Goal: Task Accomplishment & Management: Manage account settings

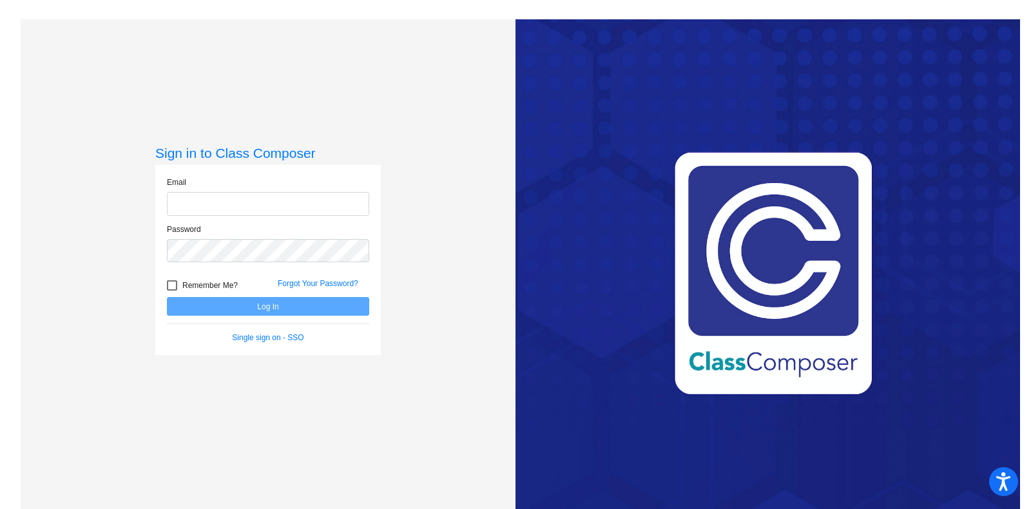
type input "[EMAIL_ADDRESS][DOMAIN_NAME]"
click at [182, 301] on button "Log In" at bounding box center [268, 306] width 202 height 19
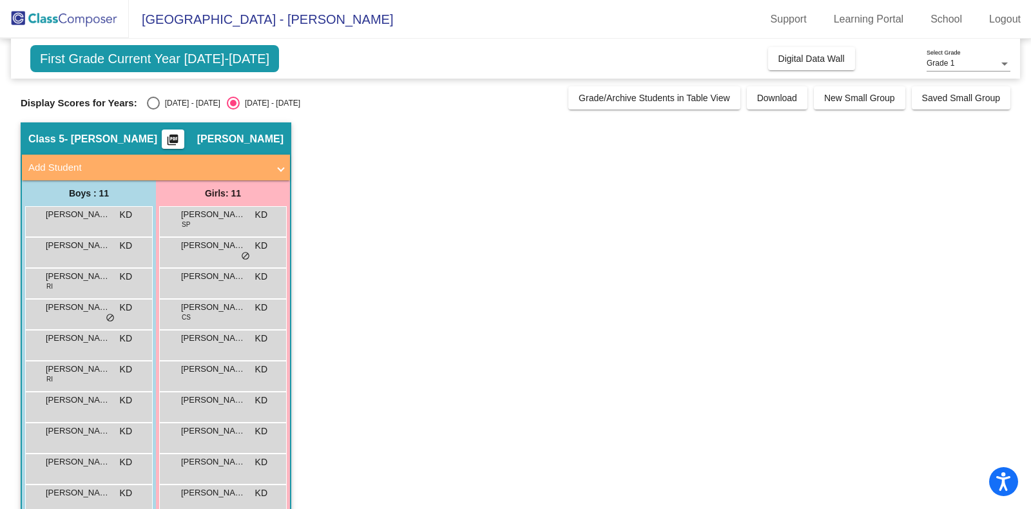
click at [167, 104] on div "[DATE] - [DATE]" at bounding box center [190, 103] width 61 height 12
click at [153, 110] on input "[DATE] - [DATE]" at bounding box center [153, 110] width 1 height 1
radio input "true"
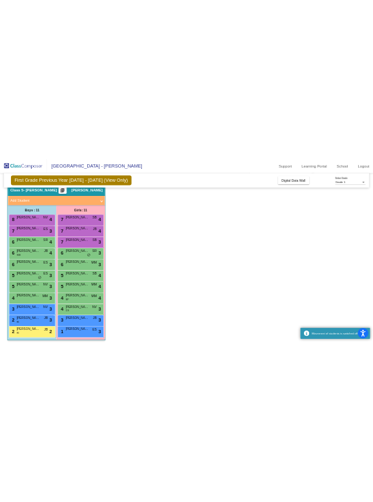
scroll to position [57, 0]
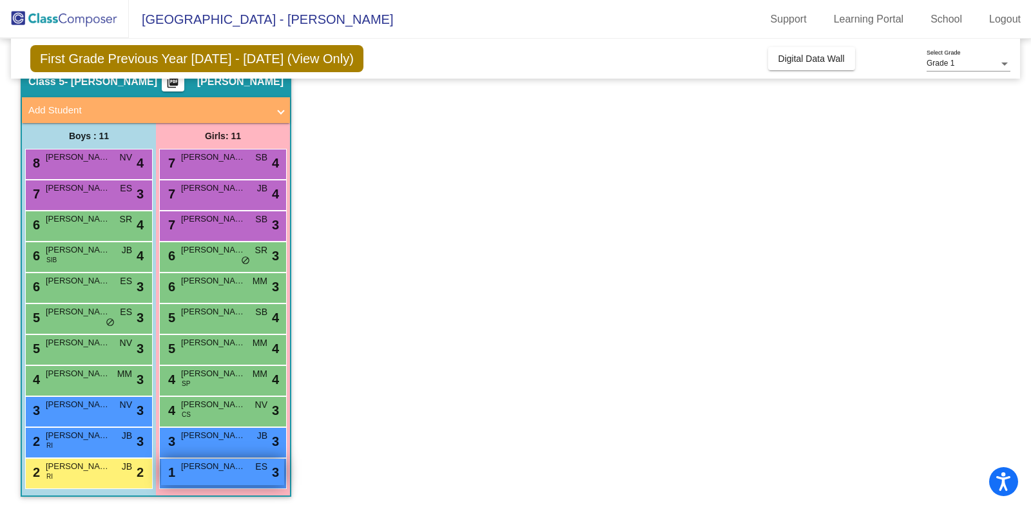
click at [200, 469] on span "[PERSON_NAME]" at bounding box center [213, 466] width 64 height 13
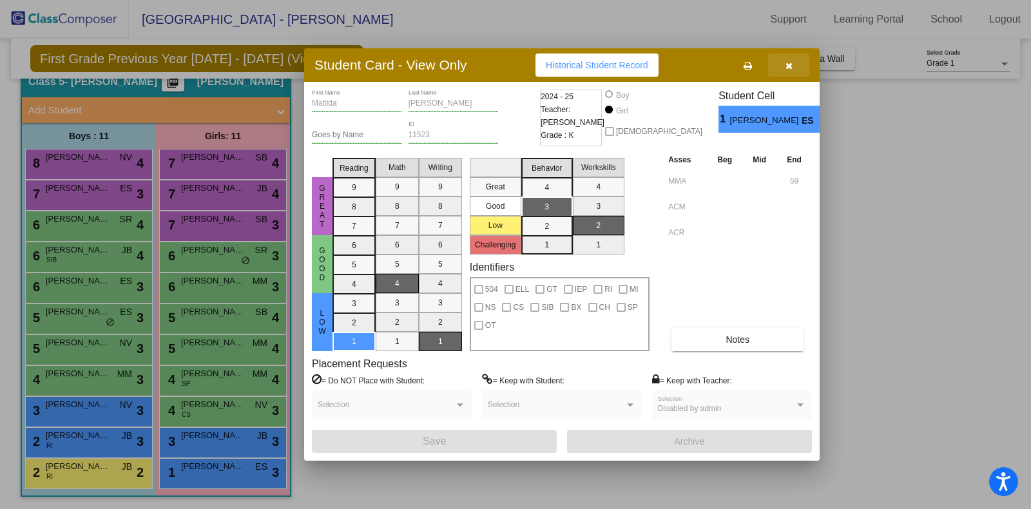
click at [795, 70] on button "button" at bounding box center [788, 65] width 41 height 23
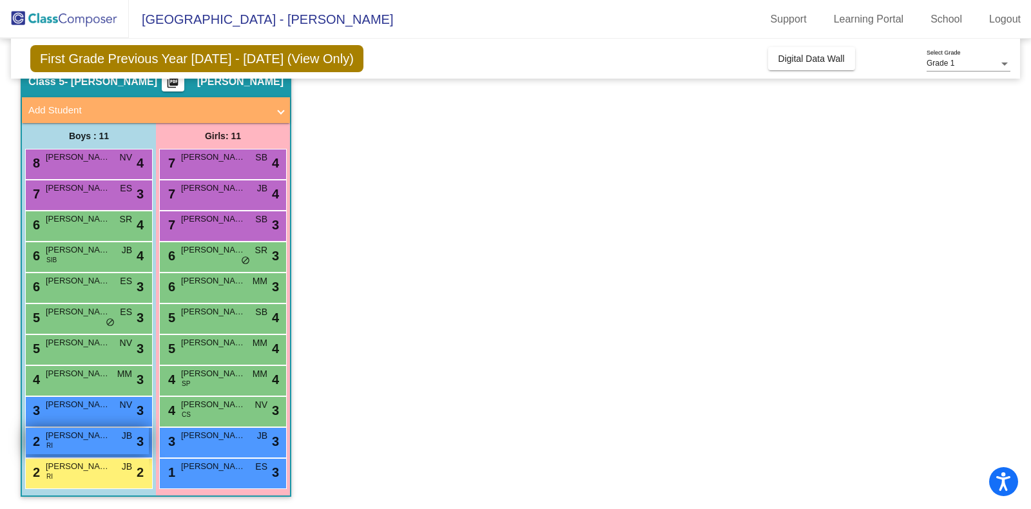
click at [70, 442] on div "2 [PERSON_NAME] RI JB lock do_not_disturb_alt 3" at bounding box center [87, 441] width 123 height 26
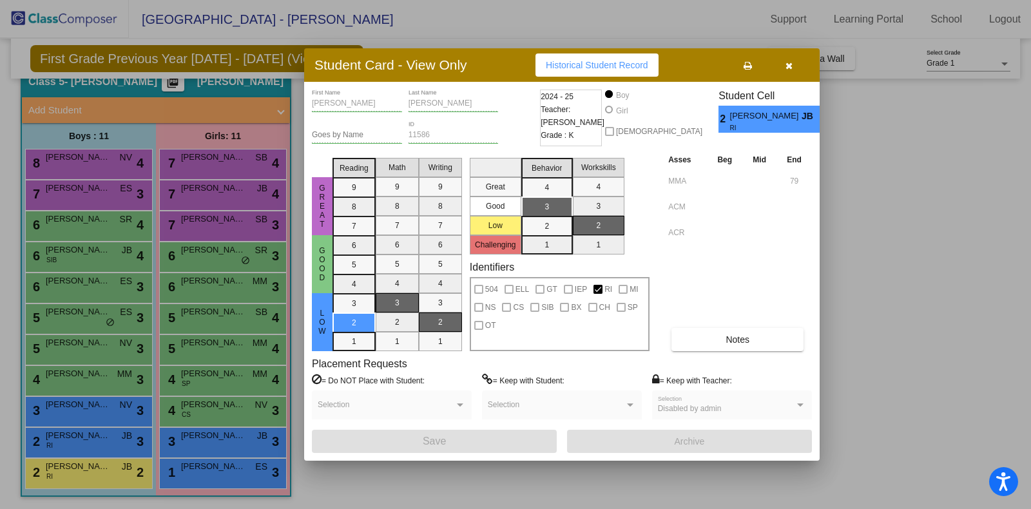
click at [792, 73] on button "button" at bounding box center [788, 65] width 41 height 23
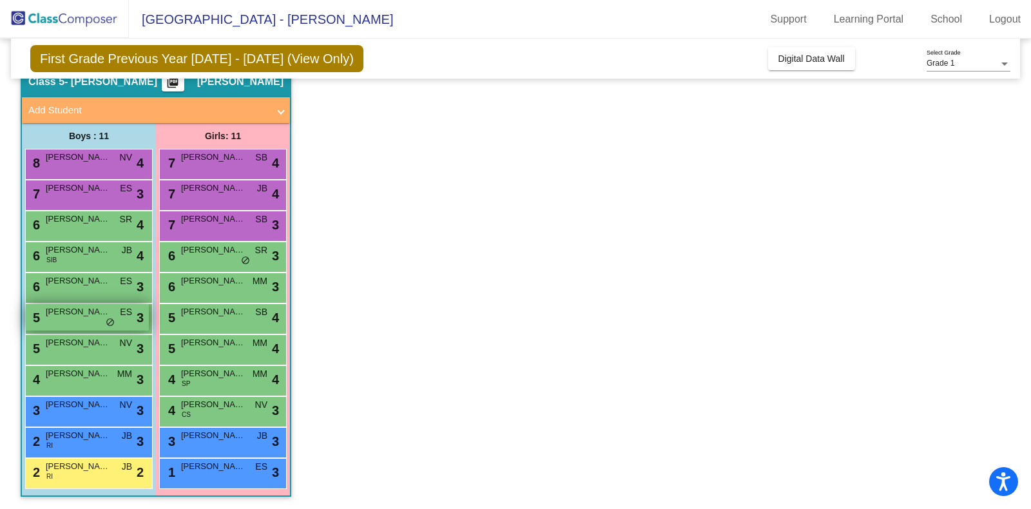
click at [90, 317] on span "[PERSON_NAME]" at bounding box center [78, 312] width 64 height 13
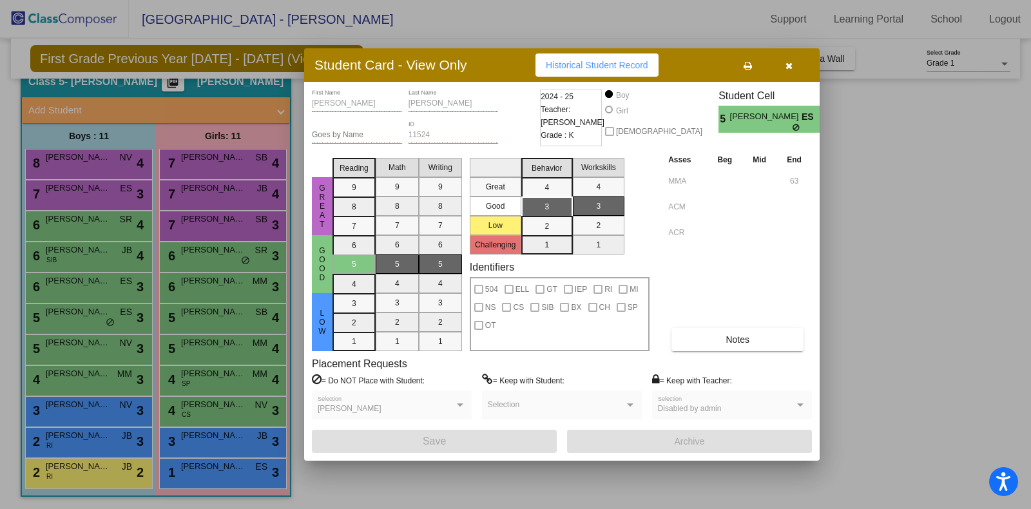
click at [790, 68] on icon "button" at bounding box center [789, 65] width 7 height 9
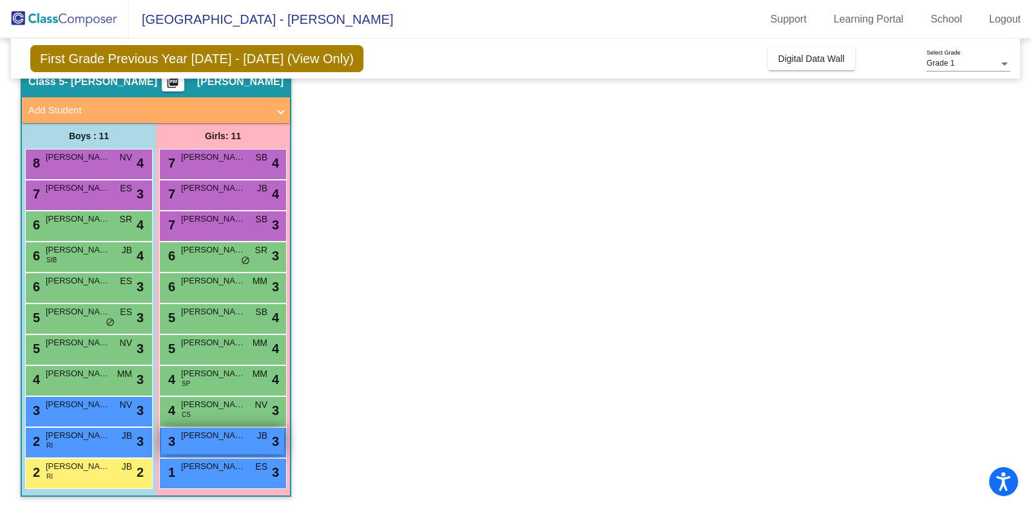
click at [216, 435] on span "[PERSON_NAME]" at bounding box center [213, 435] width 64 height 13
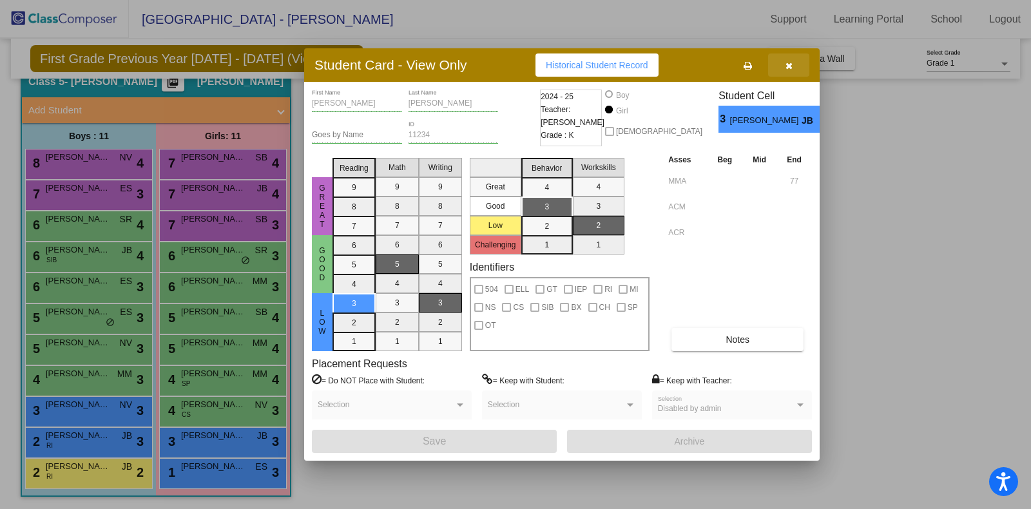
click at [788, 66] on icon "button" at bounding box center [789, 65] width 7 height 9
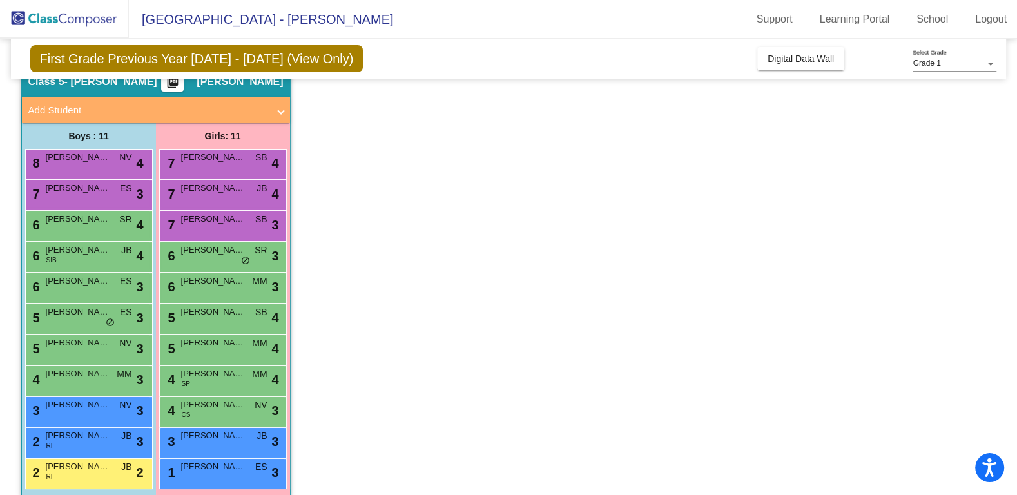
click at [972, 193] on app-classroom "Class 5 - [PERSON_NAME] picture_as_pdf [PERSON_NAME] Add Student First Name Las…" at bounding box center [509, 287] width 977 height 445
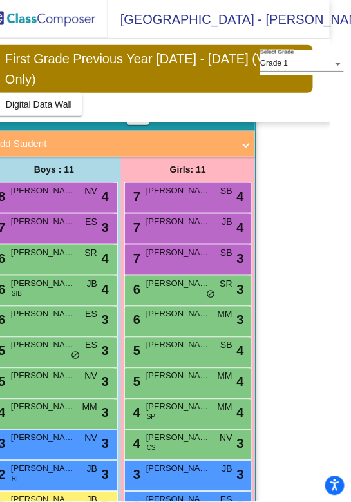
scroll to position [0, 0]
